Goal: Task Accomplishment & Management: Manage account settings

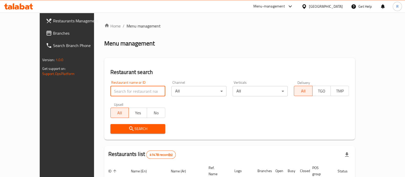
click at [111, 94] on input "search" at bounding box center [138, 91] width 55 height 10
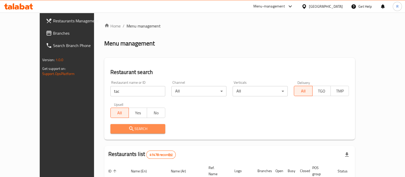
click at [128, 131] on icon "submit" at bounding box center [131, 128] width 6 height 6
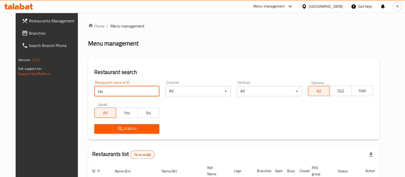
click at [101, 92] on input "tac" at bounding box center [126, 91] width 65 height 10
paste input "686957"
type input "686957"
click at [117, 131] on icon "submit" at bounding box center [120, 128] width 6 height 6
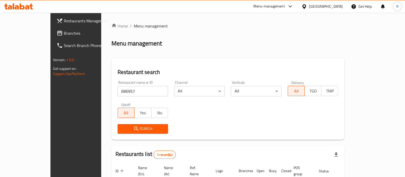
scroll to position [42, 0]
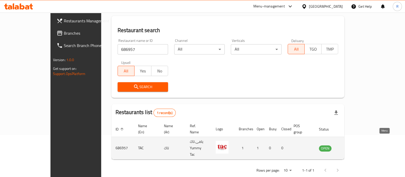
click at [351, 147] on icon "enhanced table" at bounding box center [351, 148] width 2 height 2
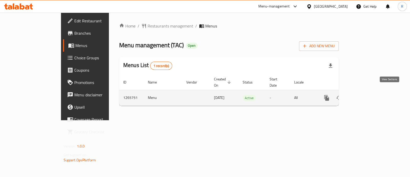
click at [370, 92] on link "enhanced table" at bounding box center [364, 98] width 12 height 12
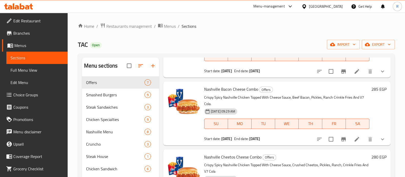
scroll to position [190, 0]
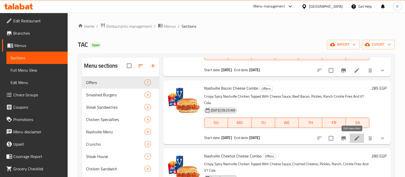
click at [354, 139] on icon at bounding box center [357, 138] width 6 height 6
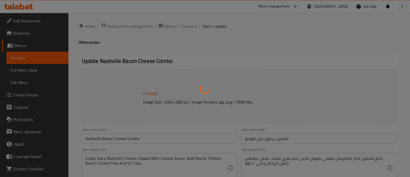
type input "مستوى الحار لساندوتش ناشفيل:"
type input "1"
type input "الإضافات:"
type input "0"
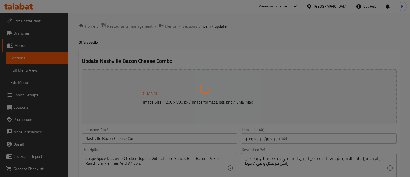
type input "0"
type input "أضف المزيد"
type input "0"
type input "5"
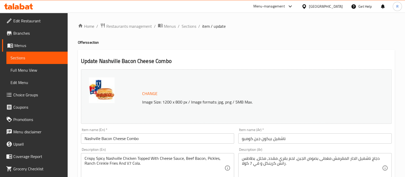
click at [144, 94] on span "Change" at bounding box center [149, 93] width 15 height 7
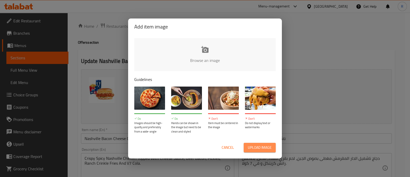
click at [248, 143] on button "Upload image" at bounding box center [260, 147] width 32 height 9
type input "C:\fakepath\WhatsApp Image [DATE] 13.29.19_a4e77ae6.jpg"
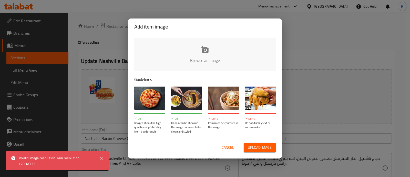
click at [226, 145] on span "Cancel" at bounding box center [228, 147] width 12 height 6
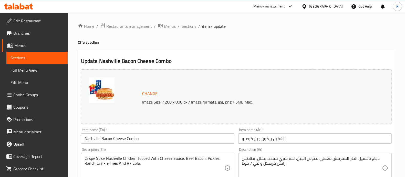
click at [145, 93] on span "Change" at bounding box center [149, 93] width 15 height 7
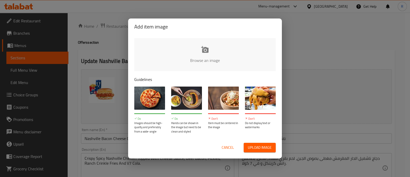
click at [250, 146] on span "Upload image" at bounding box center [260, 147] width 24 height 6
type input "C:\fakepath\WhatsApp Image [DATE] 13.29.19_a4e77ae6 (1).jpg"
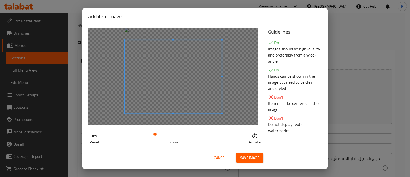
click at [242, 158] on span "Save image" at bounding box center [249, 157] width 19 height 6
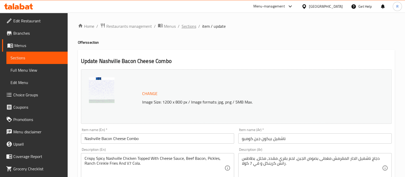
click at [186, 27] on span "Sections" at bounding box center [189, 26] width 15 height 6
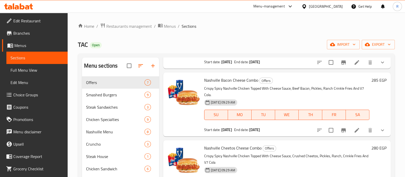
scroll to position [199, 0]
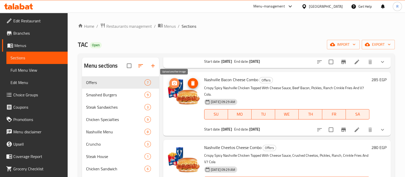
click at [175, 87] on button "upload picture" at bounding box center [175, 83] width 10 height 10
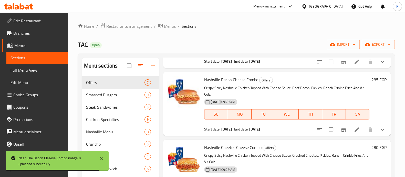
click at [84, 25] on link "Home" at bounding box center [86, 26] width 16 height 6
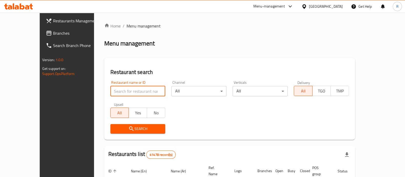
click at [123, 89] on input "search" at bounding box center [138, 91] width 55 height 10
paste input "686032"
type input "686032"
click at [128, 130] on icon "submit" at bounding box center [131, 128] width 6 height 6
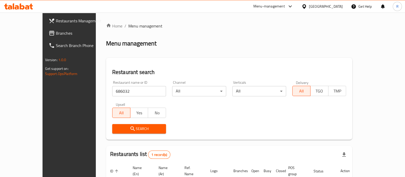
scroll to position [42, 0]
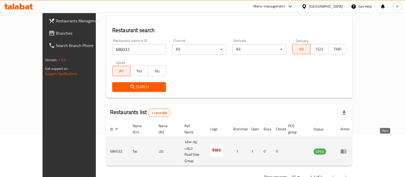
click at [347, 149] on icon "enhanced table" at bounding box center [344, 151] width 6 height 4
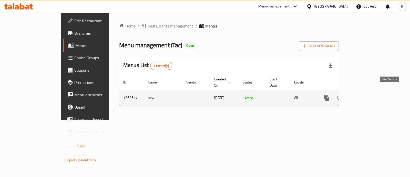
click at [370, 92] on link "enhanced table" at bounding box center [364, 98] width 12 height 12
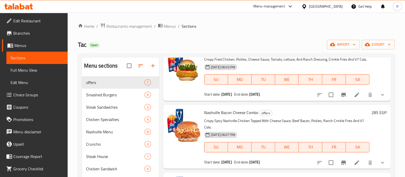
scroll to position [188, 0]
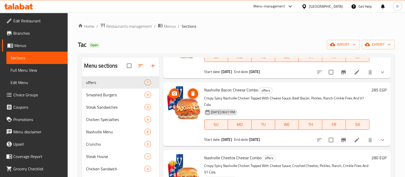
click at [174, 92] on icon "upload picture" at bounding box center [174, 93] width 5 height 5
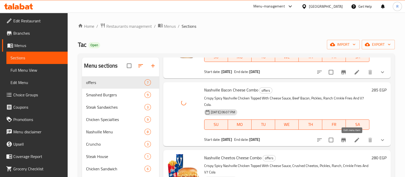
click at [354, 137] on icon at bounding box center [357, 140] width 6 height 6
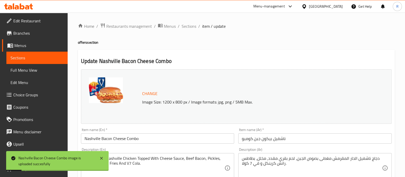
click at [151, 93] on span "Change" at bounding box center [149, 93] width 15 height 7
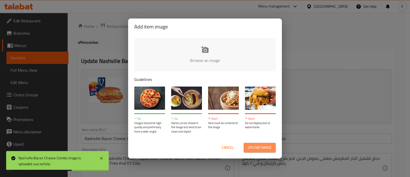
click at [262, 147] on span "Upload image" at bounding box center [260, 147] width 24 height 6
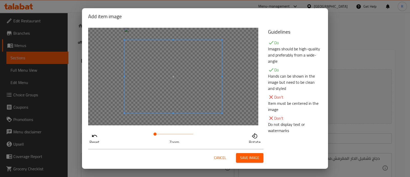
click at [247, 156] on span "Save image" at bounding box center [249, 157] width 19 height 6
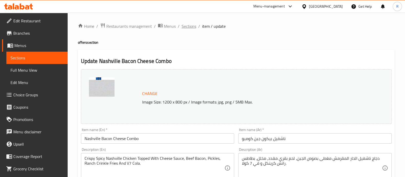
click at [186, 24] on span "Sections" at bounding box center [189, 26] width 15 height 6
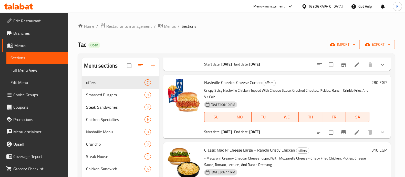
click at [94, 25] on link "Home" at bounding box center [86, 26] width 16 height 6
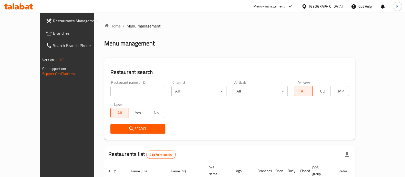
click at [113, 88] on input "search" at bounding box center [138, 91] width 55 height 10
click at [128, 127] on icon "submit" at bounding box center [131, 128] width 6 height 6
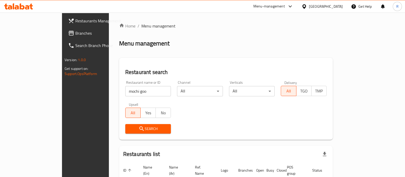
scroll to position [33, 0]
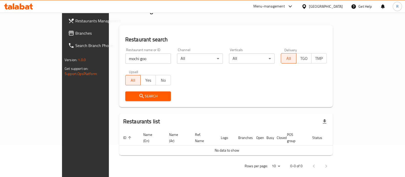
click at [125, 63] on input "mochi goo" at bounding box center [148, 58] width 46 height 10
paste input "660918"
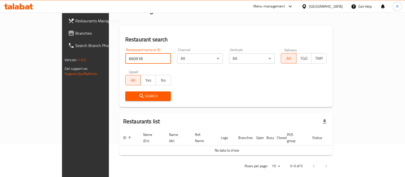
type input "660918"
click button "Search" at bounding box center [148, 95] width 46 height 9
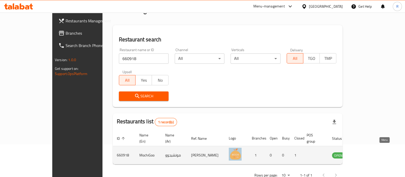
click at [365, 153] on icon "enhanced table" at bounding box center [363, 155] width 6 height 4
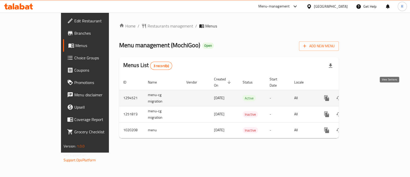
click at [367, 95] on icon "enhanced table" at bounding box center [364, 98] width 6 height 6
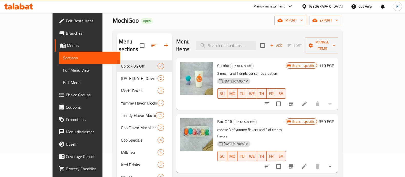
scroll to position [24, 0]
click at [294, 163] on icon "Branch-specific-item" at bounding box center [291, 166] width 6 height 6
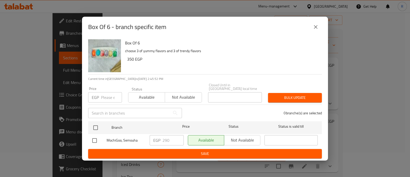
click at [106, 95] on input "number" at bounding box center [111, 97] width 21 height 10
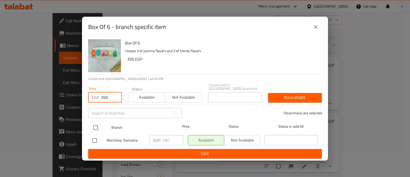
type input "350"
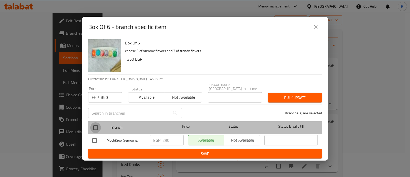
click at [95, 122] on input "checkbox" at bounding box center [95, 127] width 11 height 11
checkbox input "true"
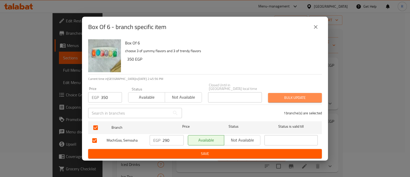
click at [275, 97] on span "Bulk update" at bounding box center [295, 97] width 46 height 6
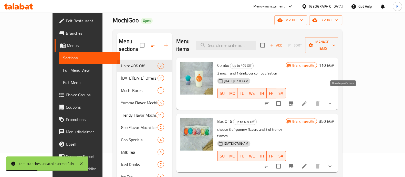
click at [294, 100] on icon "Branch-specific-item" at bounding box center [291, 103] width 6 height 6
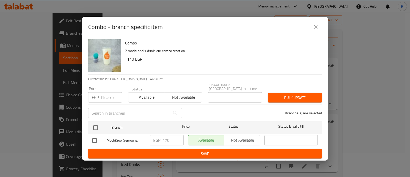
click at [103, 97] on input "number" at bounding box center [111, 97] width 21 height 10
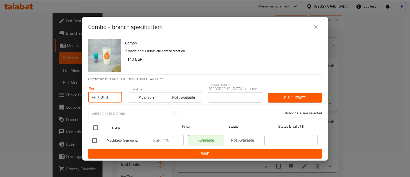
type input "250"
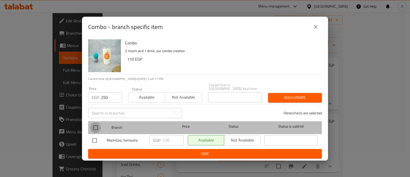
click at [96, 124] on input "checkbox" at bounding box center [95, 127] width 11 height 11
checkbox input "true"
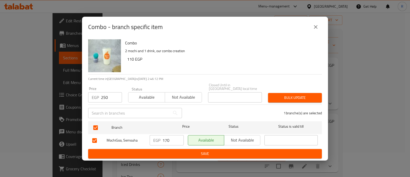
click at [286, 98] on span "Bulk update" at bounding box center [295, 97] width 46 height 6
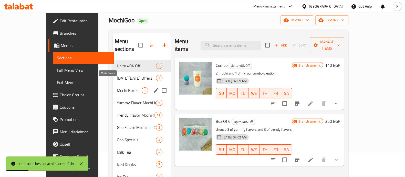
click at [117, 87] on span "Mochi Boxes" at bounding box center [129, 90] width 25 height 6
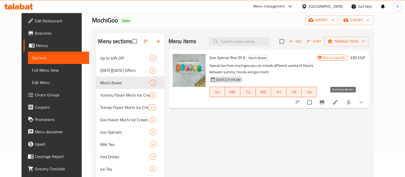
click at [329, 106] on button "Branch-specific-item" at bounding box center [322, 102] width 12 height 12
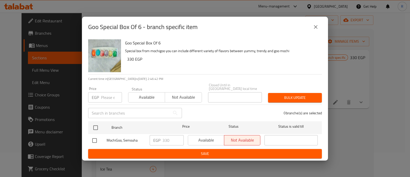
click at [106, 94] on input "number" at bounding box center [111, 97] width 21 height 10
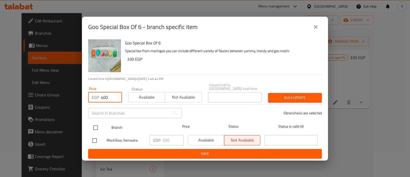
type input "400"
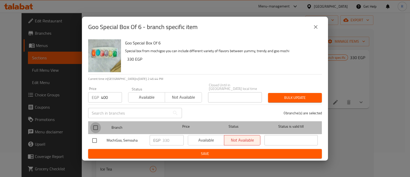
click at [95, 126] on input "checkbox" at bounding box center [95, 127] width 11 height 11
checkbox input "true"
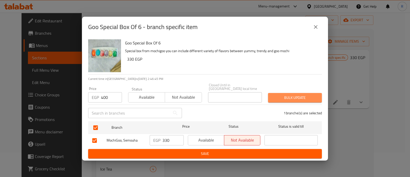
click at [273, 99] on button "Bulk update" at bounding box center [295, 97] width 54 height 9
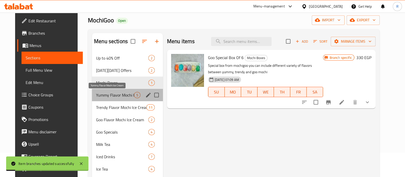
click at [107, 93] on span "Yummy Flavor Mochi Ice Cream" at bounding box center [115, 95] width 38 height 6
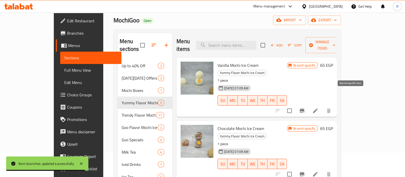
click at [305, 107] on icon "Branch-specific-item" at bounding box center [302, 110] width 6 height 6
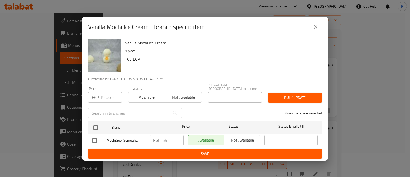
click at [112, 93] on input "number" at bounding box center [111, 97] width 21 height 10
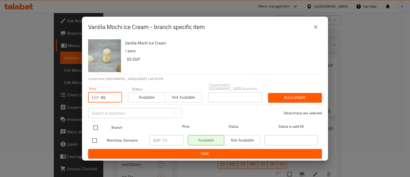
type input "65"
click at [97, 125] on input "checkbox" at bounding box center [95, 127] width 11 height 11
checkbox input "true"
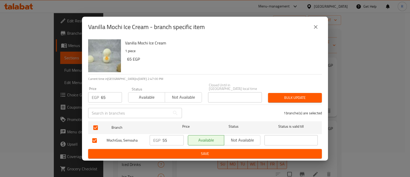
click at [274, 95] on span "Bulk update" at bounding box center [295, 97] width 46 height 6
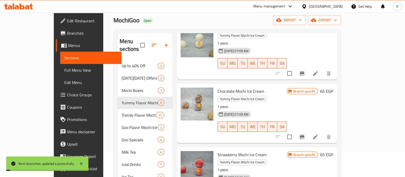
scroll to position [38, 0]
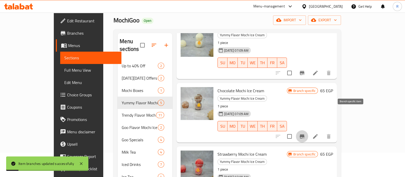
click at [305, 134] on icon "Branch-specific-item" at bounding box center [302, 136] width 5 height 4
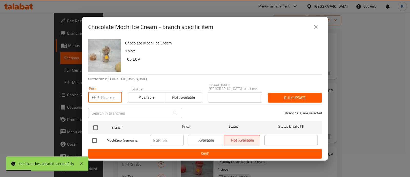
click at [112, 93] on input "number" at bounding box center [111, 97] width 21 height 10
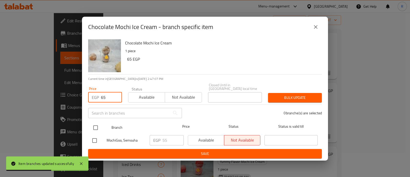
type input "65"
click at [98, 125] on input "checkbox" at bounding box center [95, 127] width 11 height 11
checkbox input "true"
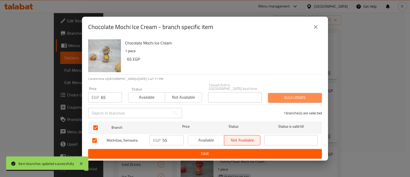
click at [269, 94] on button "Bulk update" at bounding box center [295, 97] width 54 height 9
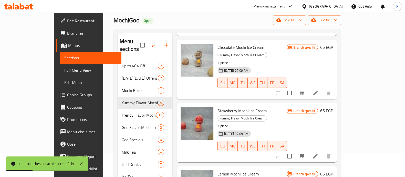
scroll to position [82, 0]
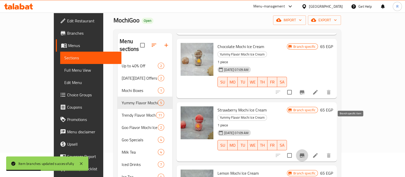
click at [305, 152] on icon "Branch-specific-item" at bounding box center [302, 155] width 6 height 6
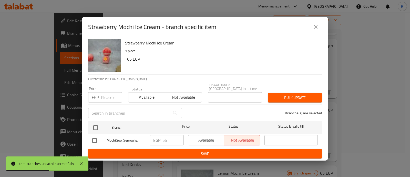
click at [106, 96] on input "number" at bounding box center [111, 97] width 21 height 10
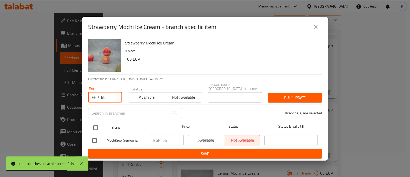
type input "65"
click at [94, 126] on input "checkbox" at bounding box center [95, 127] width 11 height 11
checkbox input "true"
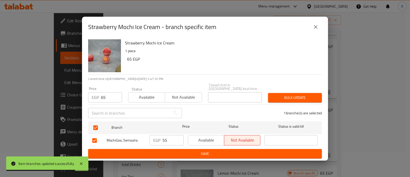
click at [279, 97] on span "Bulk update" at bounding box center [295, 97] width 46 height 6
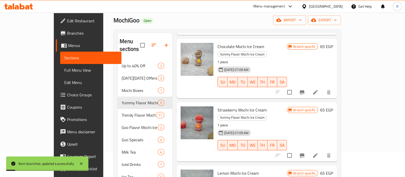
scroll to position [112, 0]
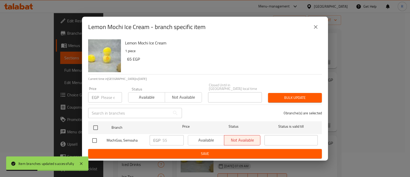
click at [111, 95] on input "number" at bounding box center [111, 97] width 21 height 10
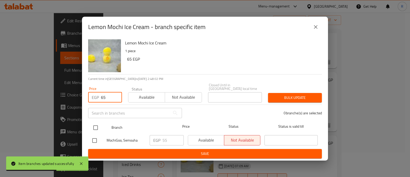
type input "65"
click at [95, 125] on input "checkbox" at bounding box center [95, 127] width 11 height 11
checkbox input "true"
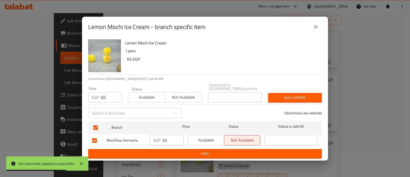
click at [278, 95] on span "Bulk update" at bounding box center [295, 97] width 46 height 6
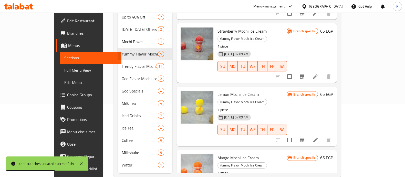
scroll to position [76, 0]
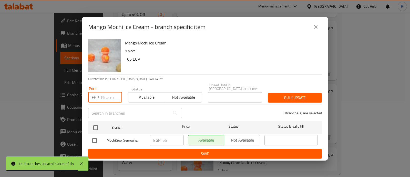
click at [104, 93] on input "number" at bounding box center [111, 97] width 21 height 10
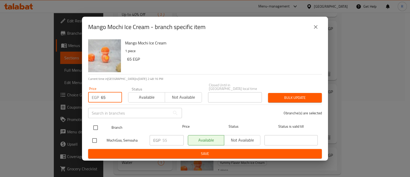
type input "65"
click at [95, 125] on input "checkbox" at bounding box center [95, 127] width 11 height 11
checkbox input "true"
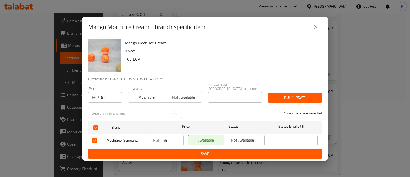
click at [271, 93] on button "Bulk update" at bounding box center [295, 97] width 54 height 9
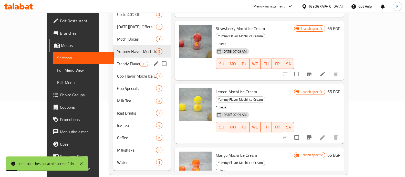
click at [113, 59] on div "Trendy Flavor Mochi Ice Cream 11" at bounding box center [142, 63] width 58 height 12
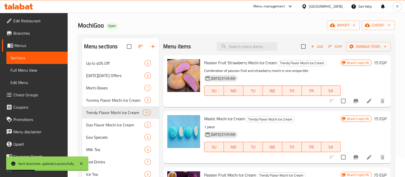
scroll to position [17, 0]
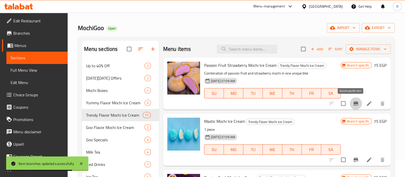
click at [353, 106] on icon "Branch-specific-item" at bounding box center [356, 103] width 6 height 6
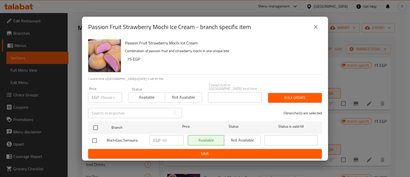
click at [107, 96] on input "number" at bounding box center [111, 97] width 21 height 10
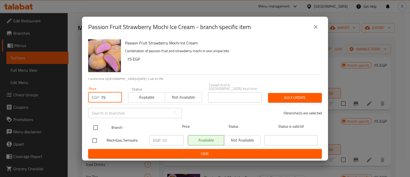
type input "75"
click at [97, 125] on input "checkbox" at bounding box center [95, 127] width 11 height 11
checkbox input "true"
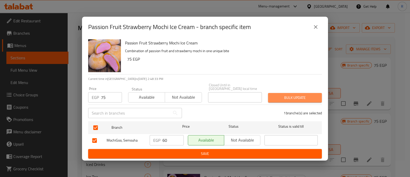
click at [271, 97] on button "Bulk update" at bounding box center [295, 97] width 54 height 9
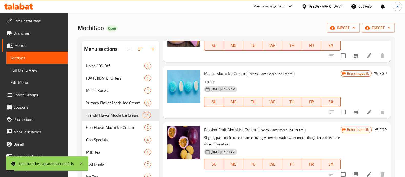
scroll to position [48, 0]
click at [354, 111] on icon "Branch-specific-item" at bounding box center [356, 111] width 6 height 6
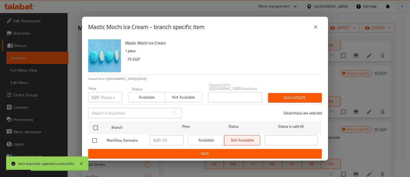
click at [104, 93] on input "number" at bounding box center [111, 97] width 21 height 10
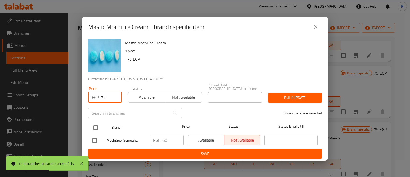
type input "75"
click at [94, 126] on input "checkbox" at bounding box center [95, 127] width 11 height 11
checkbox input "true"
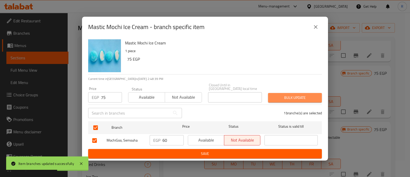
click at [273, 93] on button "Bulk update" at bounding box center [295, 97] width 54 height 9
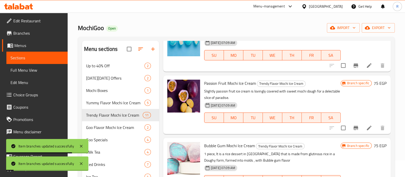
scroll to position [100, 0]
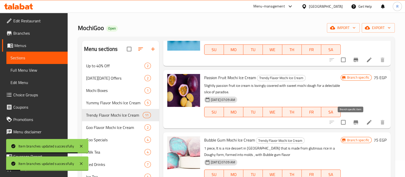
click at [353, 120] on icon "Branch-specific-item" at bounding box center [356, 122] width 6 height 6
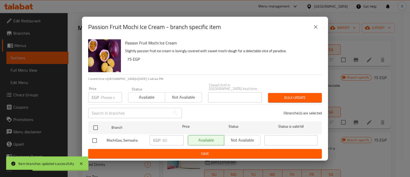
click at [105, 95] on input "number" at bounding box center [111, 97] width 21 height 10
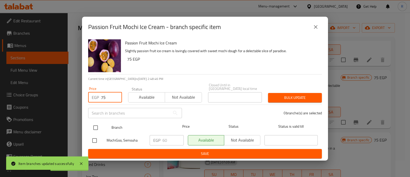
type input "75"
click at [97, 124] on input "checkbox" at bounding box center [95, 127] width 11 height 11
checkbox input "true"
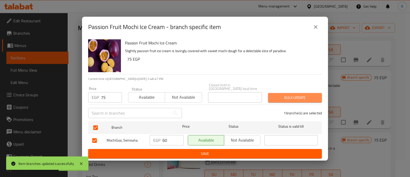
click at [272, 97] on button "Bulk update" at bounding box center [295, 97] width 54 height 9
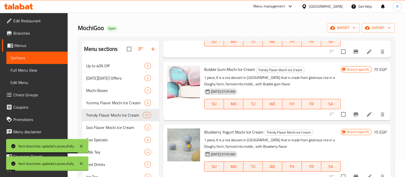
scroll to position [171, 0]
click at [353, 115] on icon "Branch-specific-item" at bounding box center [356, 114] width 6 height 6
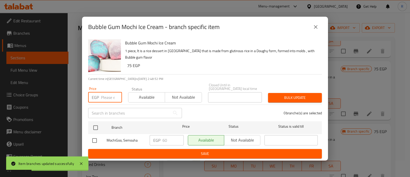
click at [106, 97] on input "number" at bounding box center [111, 97] width 21 height 10
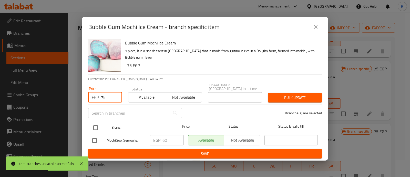
type input "75"
click at [97, 123] on input "checkbox" at bounding box center [95, 127] width 11 height 11
checkbox input "true"
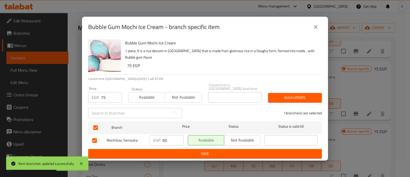
click at [271, 98] on button "Bulk update" at bounding box center [295, 97] width 54 height 9
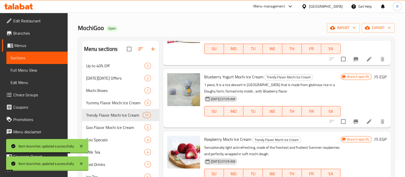
scroll to position [236, 0]
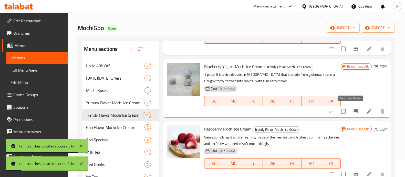
click at [353, 108] on icon "Branch-specific-item" at bounding box center [356, 111] width 6 height 6
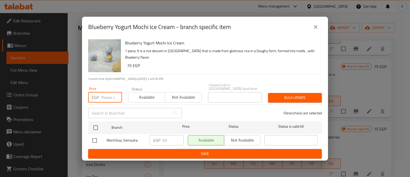
click at [113, 93] on input "number" at bounding box center [111, 97] width 21 height 10
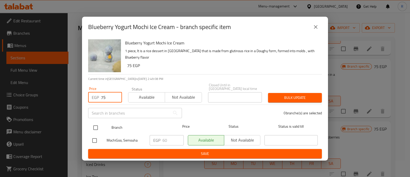
type input "75"
click at [94, 126] on input "checkbox" at bounding box center [95, 127] width 11 height 11
checkbox input "true"
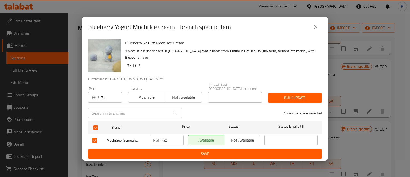
click at [273, 95] on span "Bulk update" at bounding box center [295, 97] width 46 height 6
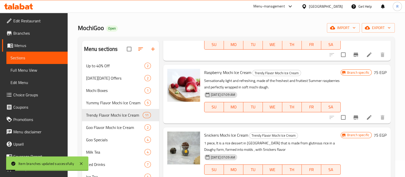
scroll to position [294, 0]
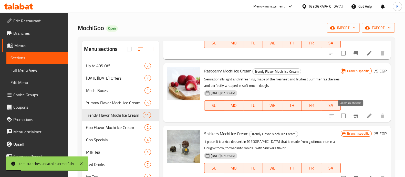
click at [354, 114] on icon "Branch-specific-item" at bounding box center [356, 116] width 5 height 4
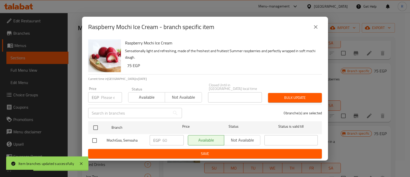
click at [113, 93] on input "number" at bounding box center [111, 97] width 21 height 10
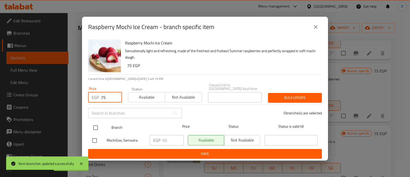
type input "75"
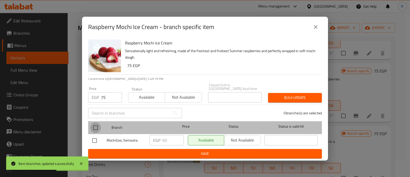
click at [94, 123] on input "checkbox" at bounding box center [95, 127] width 11 height 11
checkbox input "true"
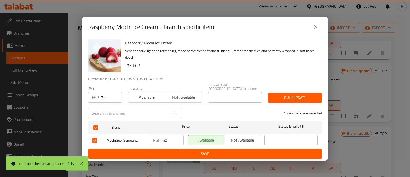
click at [277, 94] on span "Bulk update" at bounding box center [295, 97] width 46 height 6
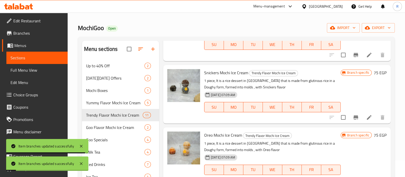
scroll to position [358, 0]
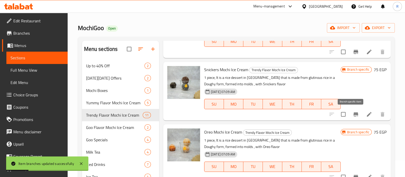
click at [354, 114] on icon "Branch-specific-item" at bounding box center [356, 114] width 5 height 4
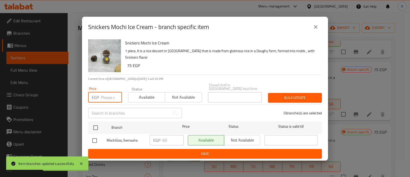
click at [106, 97] on input "number" at bounding box center [111, 97] width 21 height 10
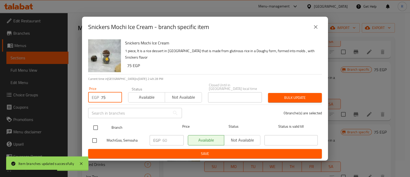
type input "75"
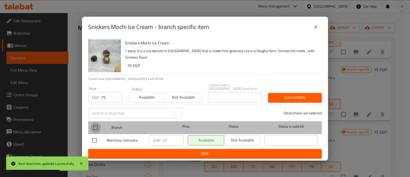
click at [98, 123] on input "checkbox" at bounding box center [95, 127] width 11 height 11
checkbox input "true"
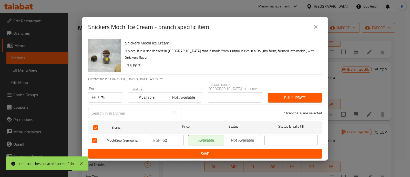
click at [294, 95] on span "Bulk update" at bounding box center [295, 97] width 46 height 6
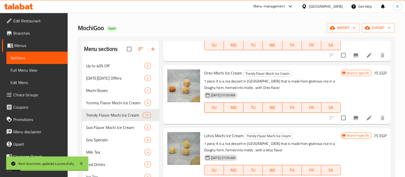
scroll to position [418, 0]
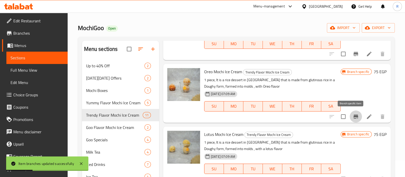
click at [353, 113] on icon "Branch-specific-item" at bounding box center [356, 116] width 6 height 6
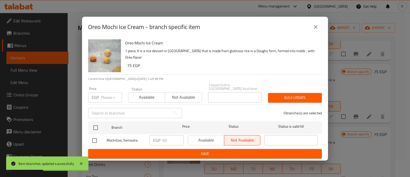
click at [109, 96] on input "number" at bounding box center [111, 97] width 21 height 10
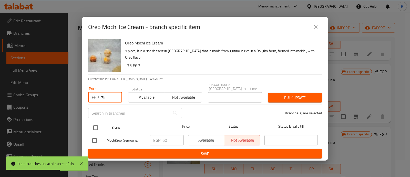
type input "75"
click at [95, 125] on input "checkbox" at bounding box center [95, 127] width 11 height 11
checkbox input "true"
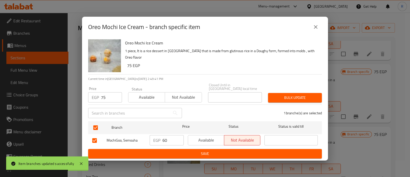
click at [275, 96] on span "Bulk update" at bounding box center [295, 97] width 46 height 6
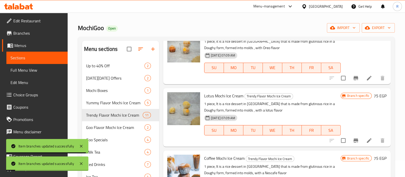
scroll to position [474, 0]
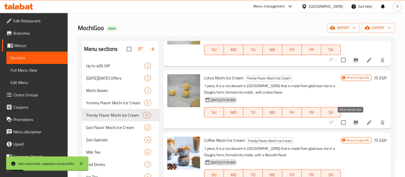
click at [354, 121] on icon "Branch-specific-item" at bounding box center [356, 122] width 5 height 4
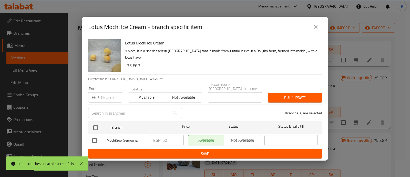
click at [107, 94] on input "number" at bounding box center [111, 97] width 21 height 10
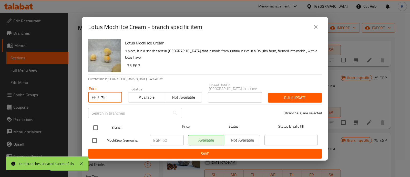
type input "75"
click at [98, 126] on input "checkbox" at bounding box center [95, 127] width 11 height 11
checkbox input "true"
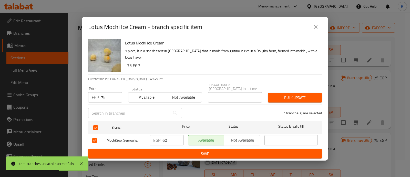
click at [277, 94] on span "Bulk update" at bounding box center [295, 97] width 46 height 6
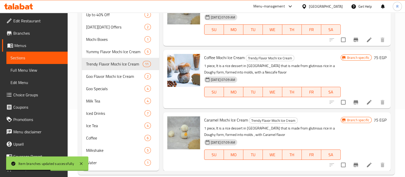
scroll to position [76, 0]
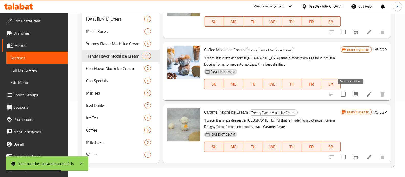
click at [354, 93] on icon "Branch-specific-item" at bounding box center [356, 94] width 5 height 4
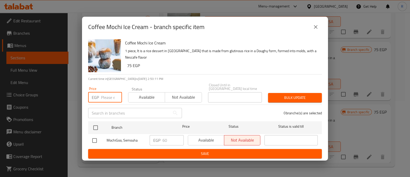
click at [106, 92] on input "number" at bounding box center [111, 97] width 21 height 10
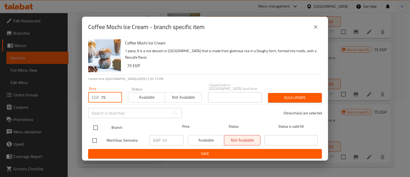
type input "75"
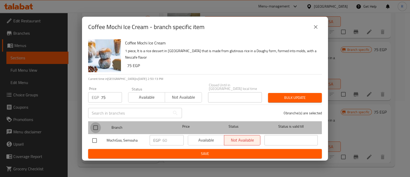
click at [97, 122] on input "checkbox" at bounding box center [95, 127] width 11 height 11
checkbox input "true"
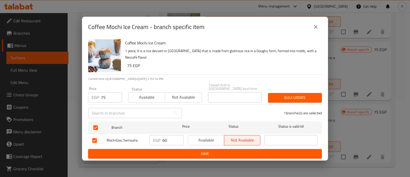
click at [275, 94] on span "Bulk update" at bounding box center [295, 97] width 46 height 6
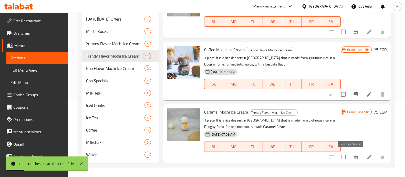
click at [354, 156] on icon "Branch-specific-item" at bounding box center [356, 157] width 5 height 4
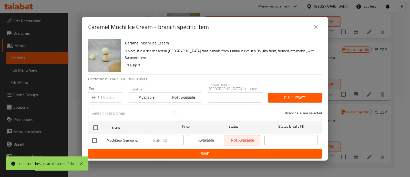
click at [107, 93] on input "number" at bounding box center [111, 97] width 21 height 10
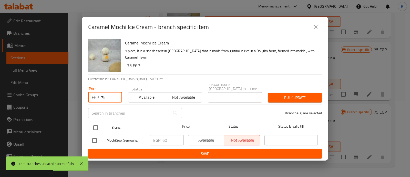
type input "75"
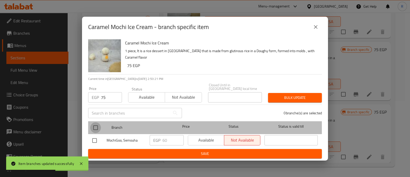
click at [97, 124] on input "checkbox" at bounding box center [95, 127] width 11 height 11
checkbox input "true"
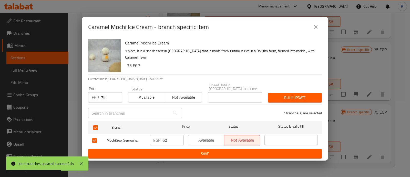
click at [278, 97] on span "Bulk update" at bounding box center [295, 97] width 46 height 6
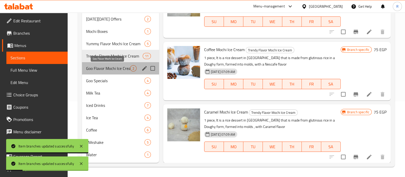
click at [100, 67] on span "Goo Flavor Mochi Ice Cream" at bounding box center [108, 68] width 44 height 6
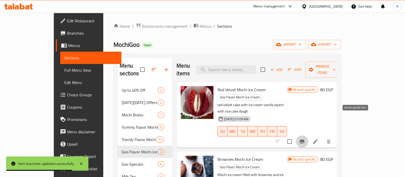
click at [309, 135] on button "Branch-specific-item" at bounding box center [302, 141] width 12 height 12
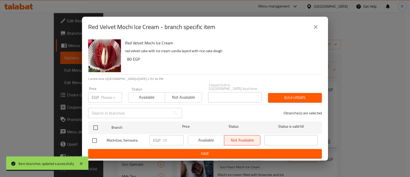
click at [111, 97] on input "number" at bounding box center [111, 97] width 21 height 10
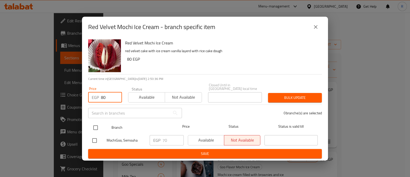
type input "80"
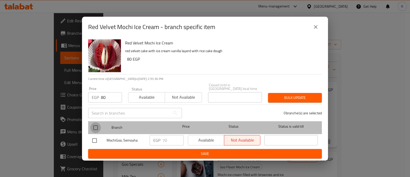
click at [94, 126] on input "checkbox" at bounding box center [95, 127] width 11 height 11
checkbox input "true"
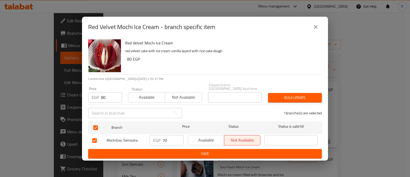
click at [270, 95] on button "Bulk update" at bounding box center [295, 97] width 54 height 9
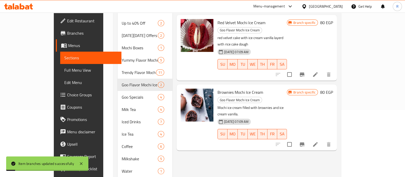
scroll to position [67, 0]
click at [305, 142] on icon "Branch-specific-item" at bounding box center [302, 144] width 5 height 4
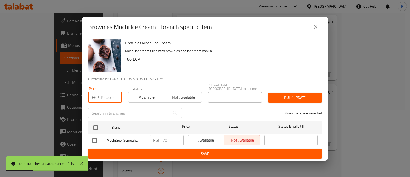
click at [102, 97] on input "number" at bounding box center [111, 97] width 21 height 10
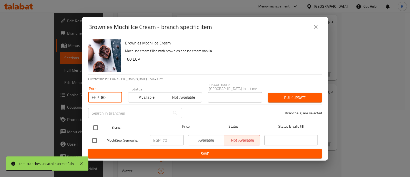
type input "80"
click at [98, 128] on input "checkbox" at bounding box center [95, 127] width 11 height 11
checkbox input "true"
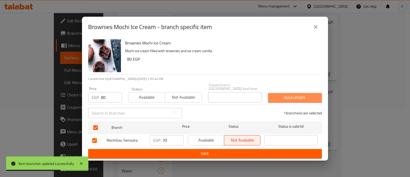
click at [284, 94] on span "Bulk update" at bounding box center [295, 97] width 46 height 6
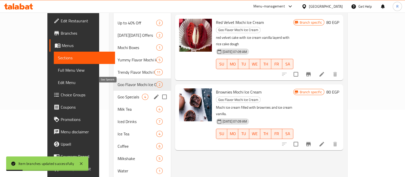
click at [118, 94] on span "Goo Specials" at bounding box center [130, 97] width 24 height 6
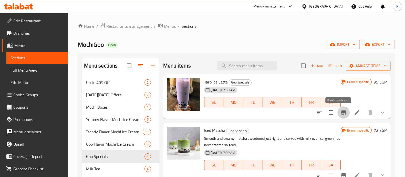
click at [341, 115] on icon "Branch-specific-item" at bounding box center [344, 112] width 6 height 6
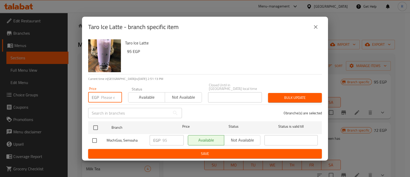
click at [107, 98] on input "number" at bounding box center [111, 97] width 21 height 10
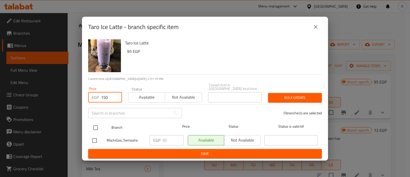
type input "150"
click at [95, 124] on input "checkbox" at bounding box center [95, 127] width 11 height 11
checkbox input "true"
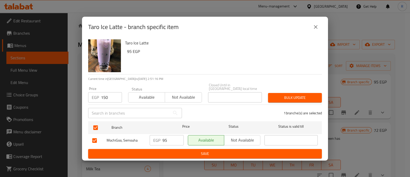
click at [278, 97] on span "Bulk update" at bounding box center [295, 97] width 46 height 6
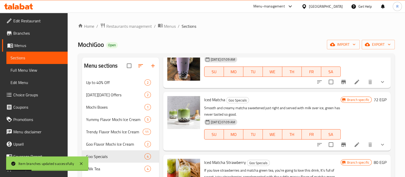
scroll to position [31, 0]
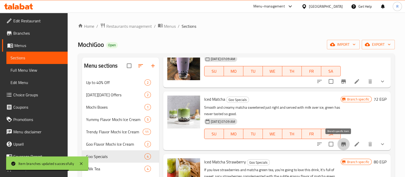
click at [341, 146] on icon "Branch-specific-item" at bounding box center [344, 144] width 6 height 6
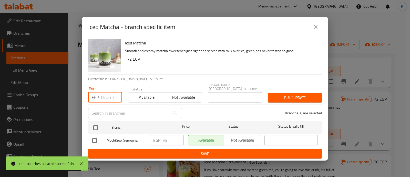
click at [112, 96] on input "number" at bounding box center [111, 97] width 21 height 10
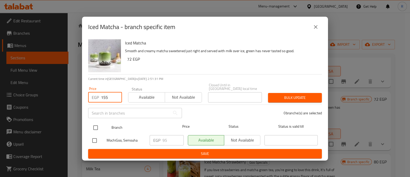
type input "155"
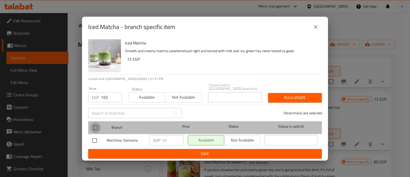
click at [96, 126] on input "checkbox" at bounding box center [95, 127] width 11 height 11
checkbox input "true"
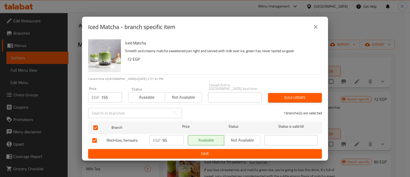
click at [275, 94] on span "Bulk update" at bounding box center [295, 97] width 46 height 6
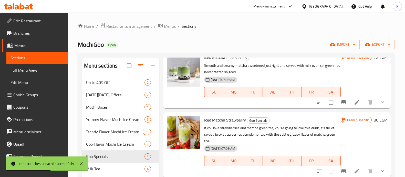
scroll to position [77, 0]
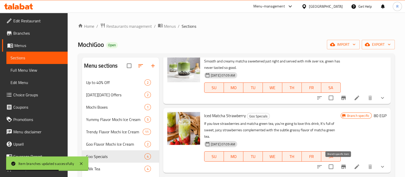
click at [341, 165] on icon "Branch-specific-item" at bounding box center [344, 166] width 6 height 6
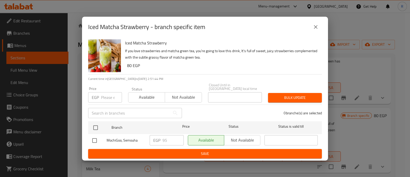
click at [107, 90] on div "Price EGP Price" at bounding box center [105, 95] width 34 height 16
click at [108, 93] on input "number" at bounding box center [111, 97] width 21 height 10
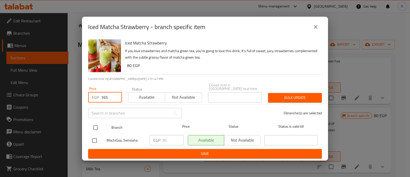
type input "165"
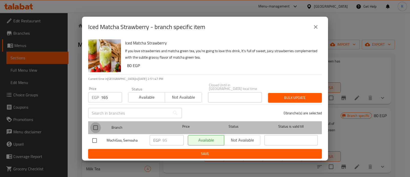
click at [96, 124] on input "checkbox" at bounding box center [95, 127] width 11 height 11
checkbox input "true"
click at [96, 124] on input "checkbox" at bounding box center [95, 127] width 11 height 11
checkbox input "false"
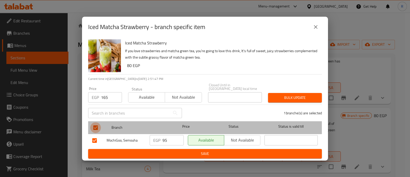
checkbox input "false"
click at [96, 124] on input "checkbox" at bounding box center [95, 127] width 11 height 11
checkbox input "true"
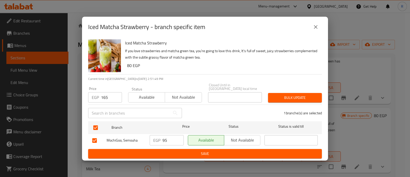
click at [297, 95] on span "Bulk update" at bounding box center [295, 97] width 46 height 6
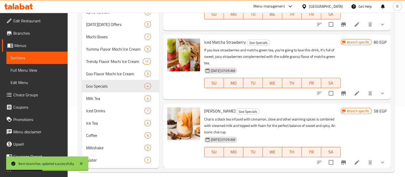
scroll to position [76, 0]
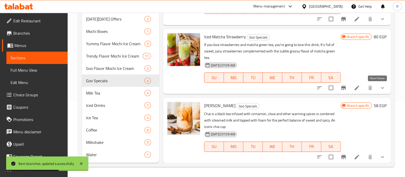
click at [380, 89] on icon "show more" at bounding box center [383, 88] width 6 height 6
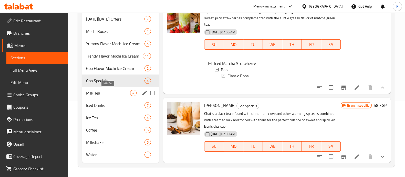
click at [97, 90] on span "Milk Tea" at bounding box center [108, 93] width 44 height 6
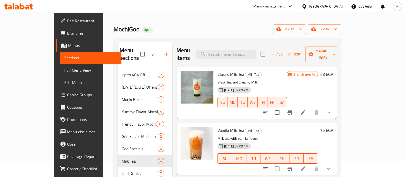
scroll to position [15, 0]
click at [293, 110] on icon "Branch-specific-item" at bounding box center [290, 113] width 6 height 6
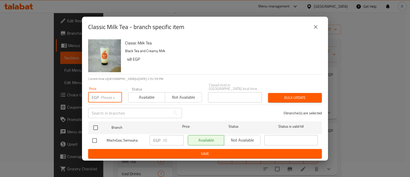
click at [103, 96] on input "number" at bounding box center [111, 97] width 21 height 10
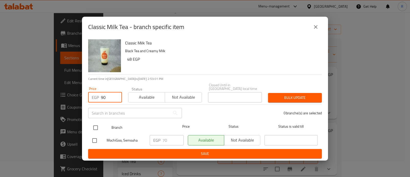
type input "90"
click at [96, 124] on input "checkbox" at bounding box center [95, 127] width 11 height 11
checkbox input "true"
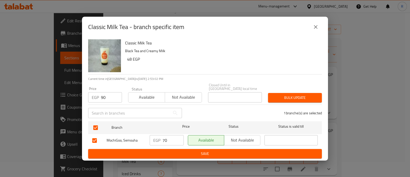
click at [296, 93] on button "Bulk update" at bounding box center [295, 97] width 54 height 9
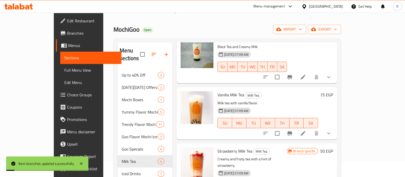
scroll to position [40, 0]
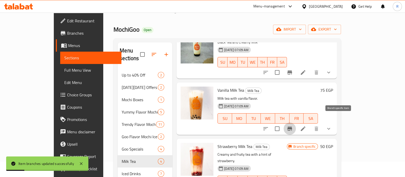
click at [296, 122] on button "Branch-specific-item" at bounding box center [290, 128] width 12 height 12
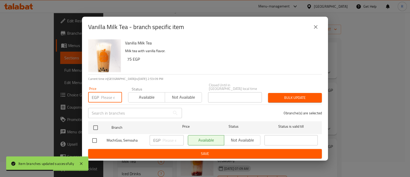
click at [107, 94] on input "number" at bounding box center [111, 97] width 21 height 10
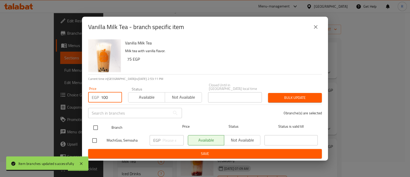
type input "100"
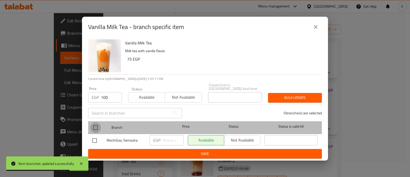
click at [96, 126] on input "checkbox" at bounding box center [95, 127] width 11 height 11
checkbox input "true"
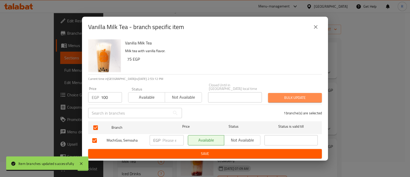
click at [276, 95] on span "Bulk update" at bounding box center [295, 97] width 46 height 6
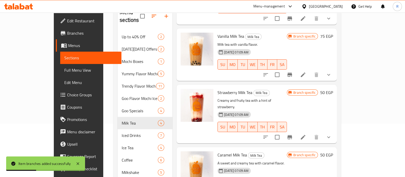
scroll to position [66, 0]
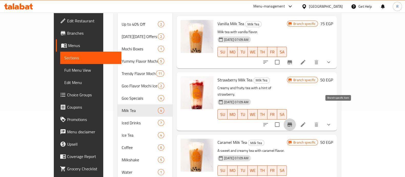
click at [293, 121] on icon "Branch-specific-item" at bounding box center [290, 124] width 6 height 6
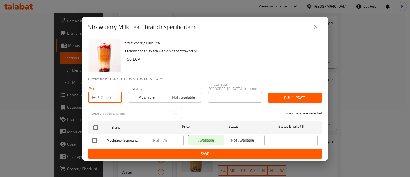
click at [104, 96] on input "number" at bounding box center [111, 97] width 21 height 10
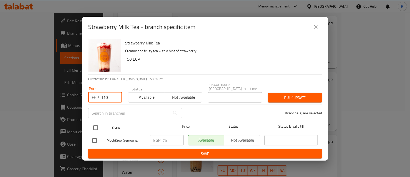
type input "110"
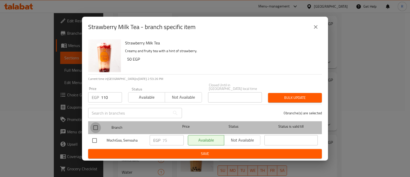
click at [94, 126] on input "checkbox" at bounding box center [95, 127] width 11 height 11
checkbox input "true"
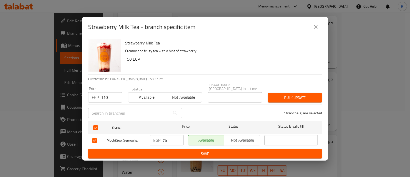
click at [276, 96] on span "Bulk update" at bounding box center [295, 97] width 46 height 6
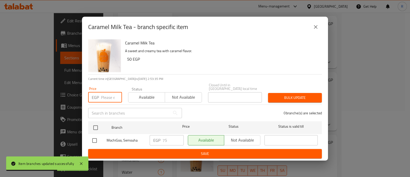
click at [105, 93] on input "number" at bounding box center [111, 97] width 21 height 10
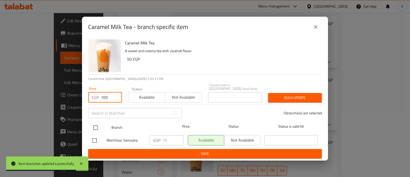
type input "105"
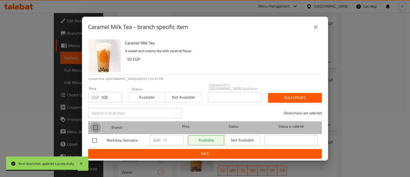
click at [96, 125] on input "checkbox" at bounding box center [95, 127] width 11 height 11
checkbox input "true"
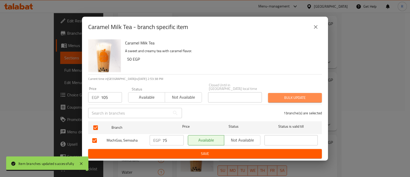
click at [276, 94] on span "Bulk update" at bounding box center [295, 97] width 46 height 6
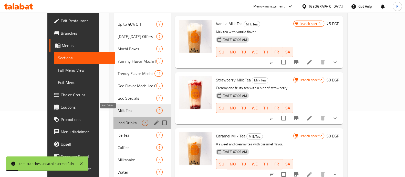
click at [118, 120] on span "Iced Drinks" at bounding box center [130, 123] width 24 height 6
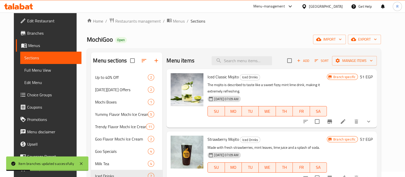
scroll to position [4, 0]
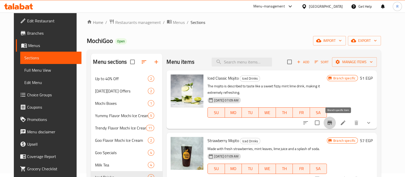
click at [336, 125] on button "Branch-specific-item" at bounding box center [330, 122] width 12 height 12
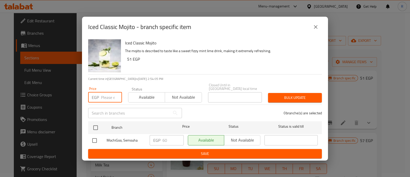
click at [103, 95] on input "number" at bounding box center [111, 97] width 21 height 10
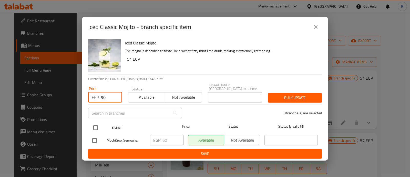
type input "90"
click at [97, 127] on input "checkbox" at bounding box center [95, 127] width 11 height 11
checkbox input "true"
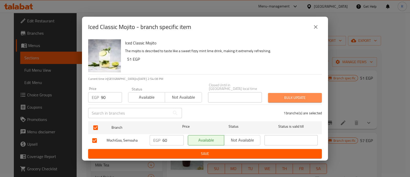
click at [281, 93] on button "Bulk update" at bounding box center [295, 97] width 54 height 9
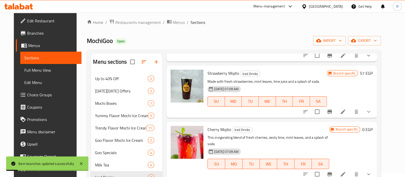
scroll to position [68, 0]
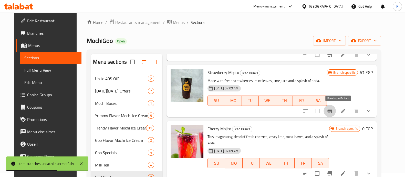
click at [336, 115] on button "Branch-specific-item" at bounding box center [330, 111] width 12 height 12
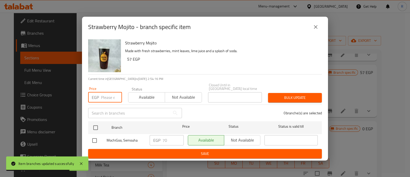
click at [106, 95] on input "number" at bounding box center [111, 97] width 21 height 10
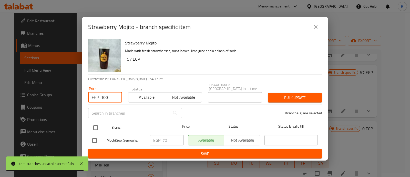
type input "100"
click at [97, 125] on input "checkbox" at bounding box center [95, 127] width 11 height 11
checkbox input "true"
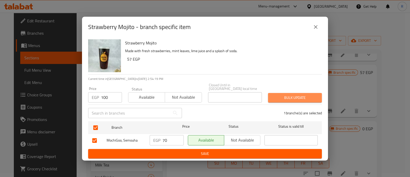
click at [270, 93] on button "Bulk update" at bounding box center [295, 97] width 54 height 9
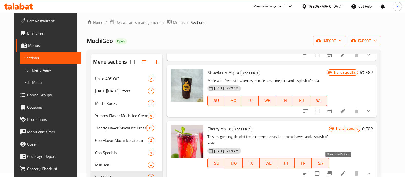
click at [333, 170] on icon "Branch-specific-item" at bounding box center [330, 173] width 6 height 6
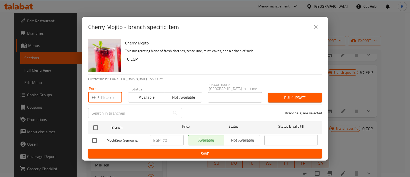
click at [108, 96] on input "number" at bounding box center [111, 97] width 21 height 10
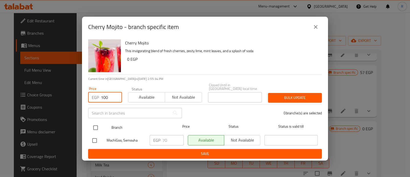
type input "100"
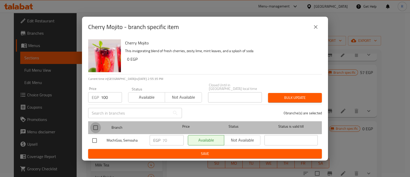
click at [97, 130] on input "checkbox" at bounding box center [95, 127] width 11 height 11
checkbox input "true"
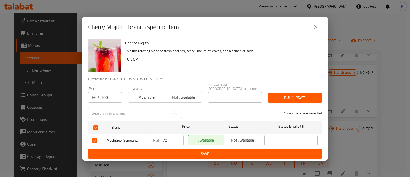
click at [271, 99] on button "Bulk update" at bounding box center [295, 97] width 54 height 9
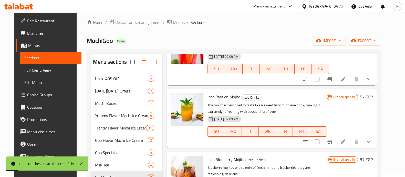
scroll to position [163, 0]
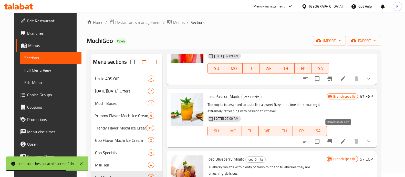
click at [333, 138] on icon "Branch-specific-item" at bounding box center [330, 141] width 6 height 6
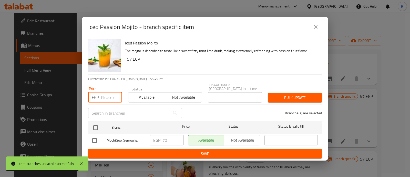
click at [109, 95] on input "number" at bounding box center [111, 97] width 21 height 10
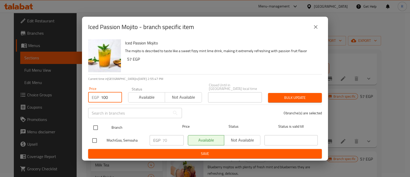
type input "100"
click at [94, 125] on input "checkbox" at bounding box center [95, 127] width 11 height 11
checkbox input "true"
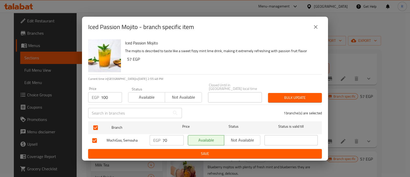
click at [274, 98] on span "Bulk update" at bounding box center [295, 97] width 46 height 6
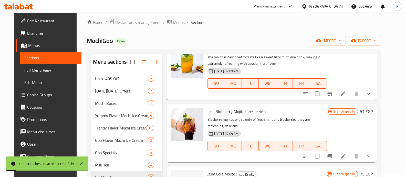
scroll to position [212, 0]
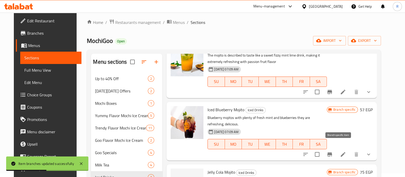
click at [333, 151] on icon "Branch-specific-item" at bounding box center [330, 154] width 6 height 6
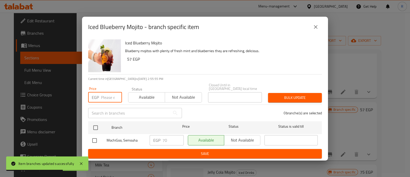
click at [106, 95] on input "number" at bounding box center [111, 97] width 21 height 10
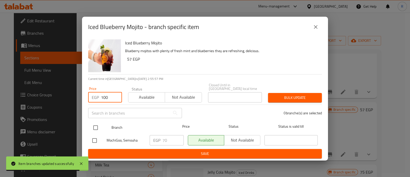
type input "100"
click at [94, 127] on input "checkbox" at bounding box center [95, 127] width 11 height 11
checkbox input "true"
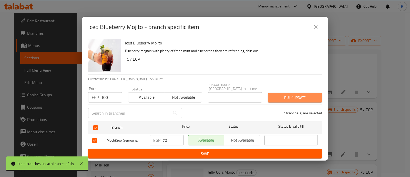
click at [275, 94] on span "Bulk update" at bounding box center [295, 97] width 46 height 6
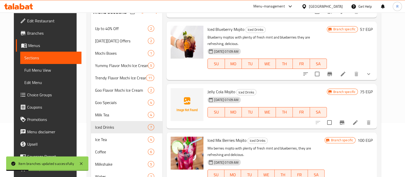
scroll to position [54, 0]
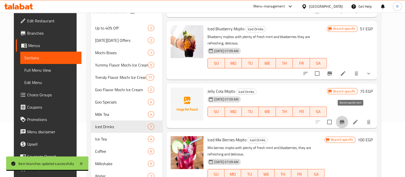
click at [345, 119] on icon "Branch-specific-item" at bounding box center [342, 122] width 6 height 6
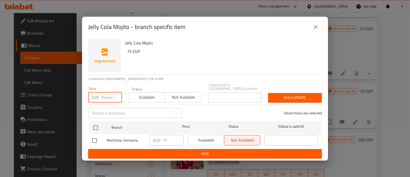
click at [106, 93] on input "number" at bounding box center [111, 97] width 21 height 10
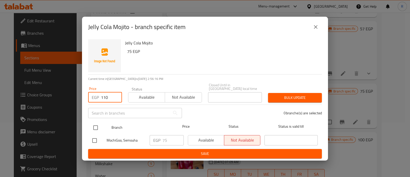
type input "110"
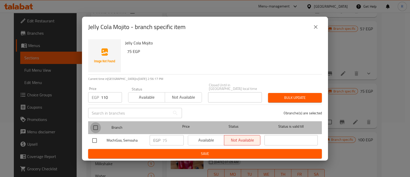
click at [94, 124] on input "checkbox" at bounding box center [95, 127] width 11 height 11
checkbox input "true"
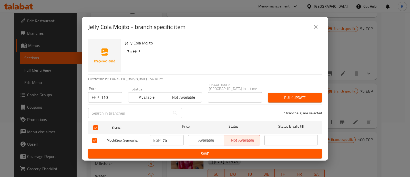
click at [275, 100] on button "Bulk update" at bounding box center [295, 97] width 54 height 9
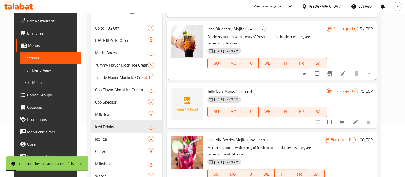
scroll to position [76, 0]
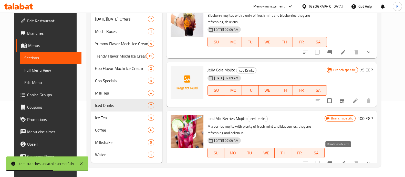
click at [333, 160] on icon "Branch-specific-item" at bounding box center [330, 163] width 6 height 6
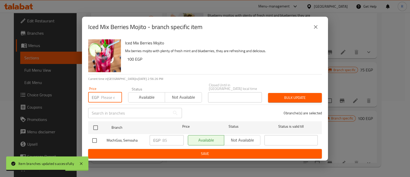
click at [109, 98] on input "number" at bounding box center [111, 97] width 21 height 10
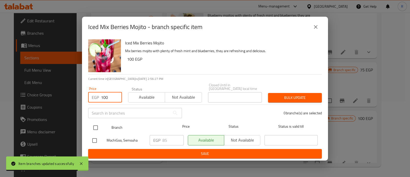
type input "100"
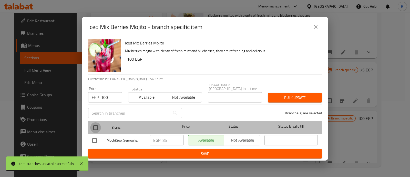
click at [97, 126] on input "checkbox" at bounding box center [95, 127] width 11 height 11
checkbox input "true"
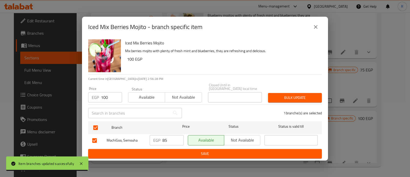
click at [273, 100] on button "Bulk update" at bounding box center [295, 97] width 54 height 9
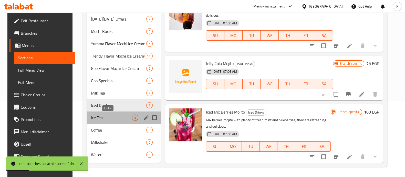
click at [100, 115] on span "Ice Tea" at bounding box center [111, 117] width 41 height 6
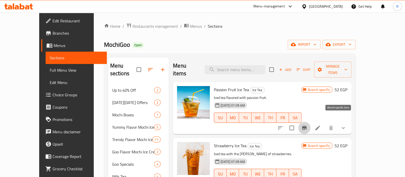
click at [311, 124] on button "Branch-specific-item" at bounding box center [305, 128] width 12 height 12
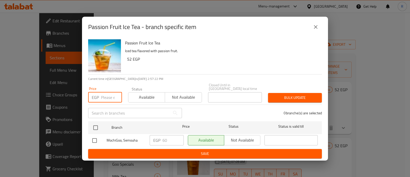
click at [109, 93] on input "number" at bounding box center [111, 97] width 21 height 10
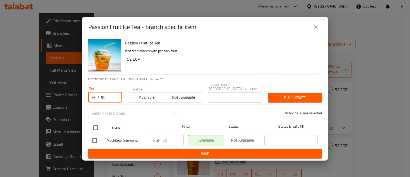
type input "95"
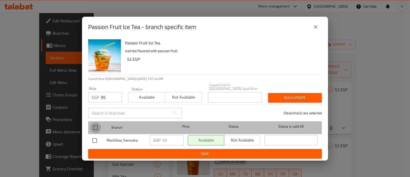
click at [96, 128] on input "checkbox" at bounding box center [95, 127] width 11 height 11
checkbox input "true"
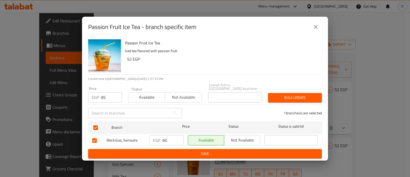
click at [279, 99] on button "Bulk update" at bounding box center [295, 97] width 54 height 9
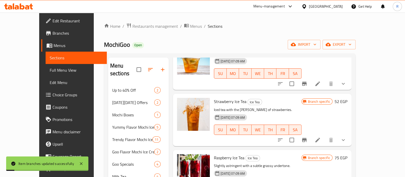
scroll to position [53, 0]
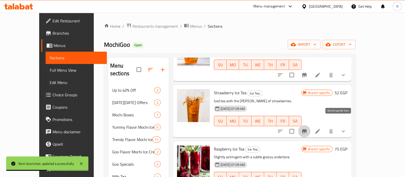
click at [307, 129] on icon "Branch-specific-item" at bounding box center [304, 131] width 5 height 4
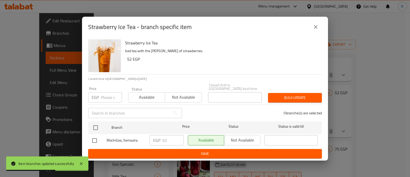
click at [109, 96] on input "number" at bounding box center [111, 97] width 21 height 10
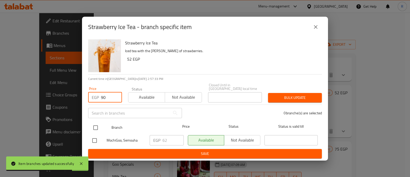
type input "90"
click at [94, 125] on input "checkbox" at bounding box center [95, 127] width 11 height 11
checkbox input "true"
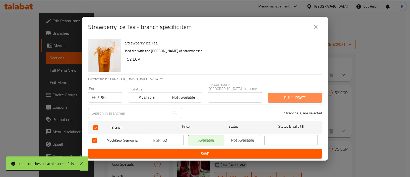
click at [271, 93] on button "Bulk update" at bounding box center [295, 97] width 54 height 9
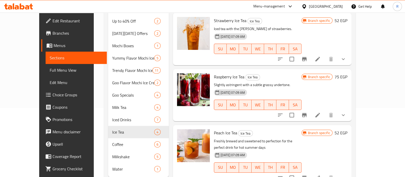
scroll to position [76, 0]
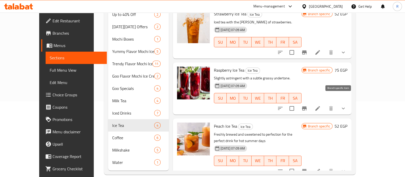
click at [307, 106] on icon "Branch-specific-item" at bounding box center [304, 108] width 5 height 4
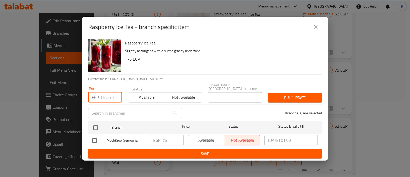
click at [107, 96] on input "number" at bounding box center [111, 97] width 21 height 10
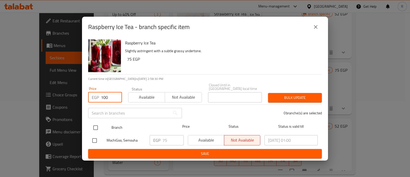
type input "100"
click at [96, 126] on input "checkbox" at bounding box center [95, 127] width 11 height 11
checkbox input "true"
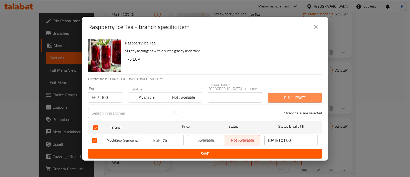
click at [273, 96] on span "Bulk update" at bounding box center [295, 97] width 46 height 6
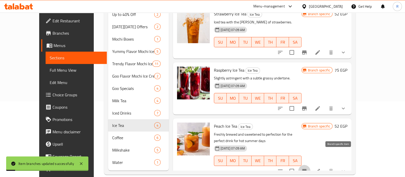
click at [308, 168] on icon "Branch-specific-item" at bounding box center [305, 171] width 6 height 6
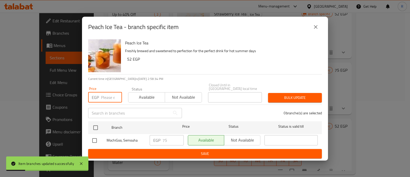
click at [104, 96] on input "number" at bounding box center [111, 97] width 21 height 10
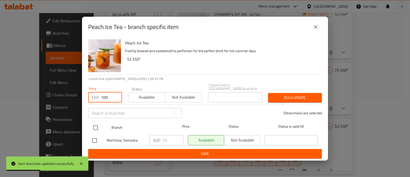
type input "100"
click at [98, 122] on input "checkbox" at bounding box center [95, 127] width 11 height 11
checkbox input "true"
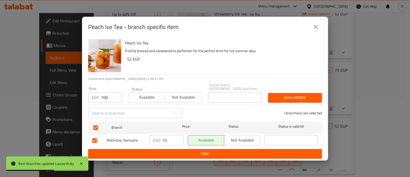
click at [275, 99] on button "Bulk update" at bounding box center [295, 97] width 54 height 9
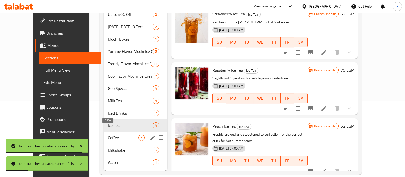
click at [108, 134] on span "Coffee" at bounding box center [123, 137] width 31 height 6
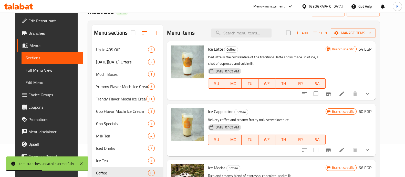
scroll to position [32, 0]
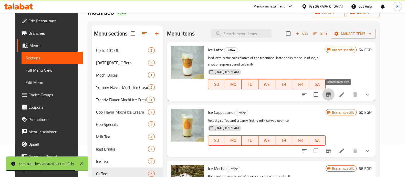
click at [335, 98] on button "Branch-specific-item" at bounding box center [329, 94] width 12 height 12
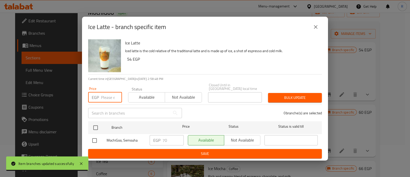
click at [109, 93] on input "number" at bounding box center [111, 97] width 21 height 10
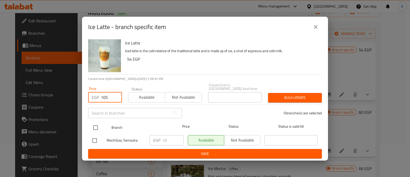
type input "105"
click at [97, 125] on input "checkbox" at bounding box center [95, 127] width 11 height 11
checkbox input "true"
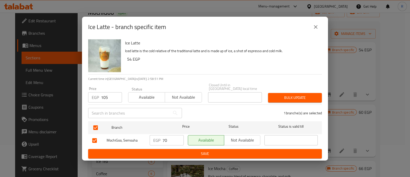
click at [273, 95] on span "Bulk update" at bounding box center [295, 97] width 46 height 6
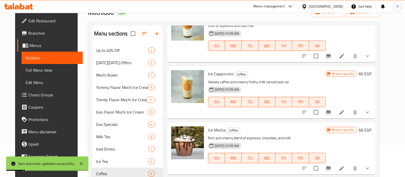
scroll to position [47, 0]
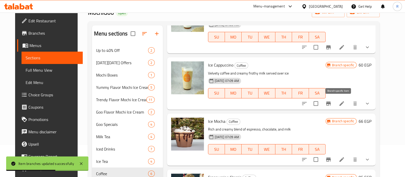
click at [335, 107] on button "Branch-specific-item" at bounding box center [329, 103] width 12 height 12
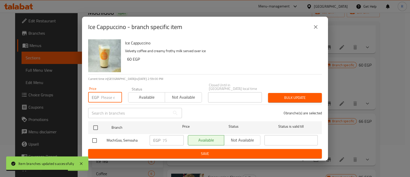
click at [111, 96] on input "number" at bounding box center [111, 97] width 21 height 10
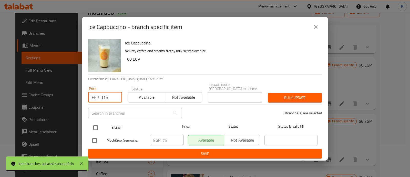
type input "115"
click at [97, 124] on input "checkbox" at bounding box center [95, 127] width 11 height 11
checkbox input "true"
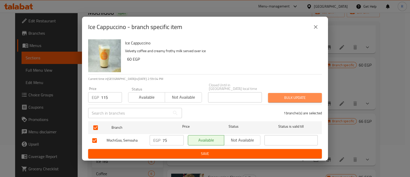
click at [273, 94] on span "Bulk update" at bounding box center [295, 97] width 46 height 6
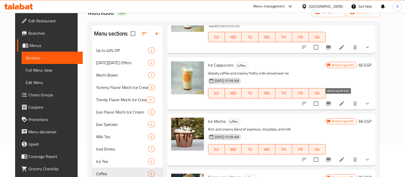
click at [335, 103] on button "Branch-specific-item" at bounding box center [329, 103] width 12 height 12
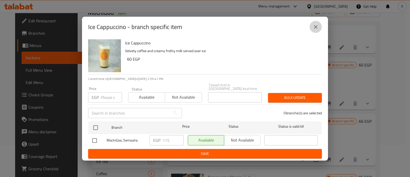
click at [315, 27] on icon "close" at bounding box center [316, 27] width 4 height 4
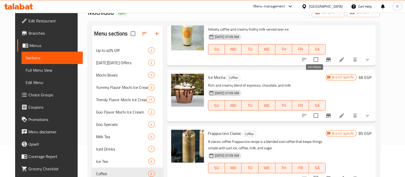
scroll to position [99, 0]
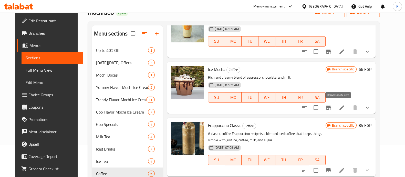
click at [335, 111] on button "Branch-specific-item" at bounding box center [329, 107] width 12 height 12
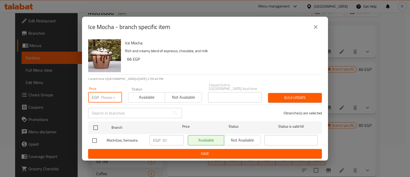
click at [103, 98] on input "number" at bounding box center [111, 97] width 21 height 10
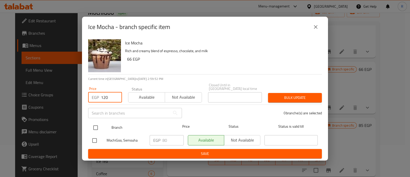
type input "120"
click at [95, 123] on input "checkbox" at bounding box center [95, 127] width 11 height 11
checkbox input "true"
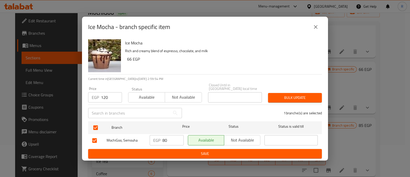
click at [277, 96] on span "Bulk update" at bounding box center [295, 97] width 46 height 6
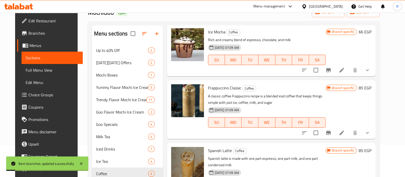
scroll to position [151, 0]
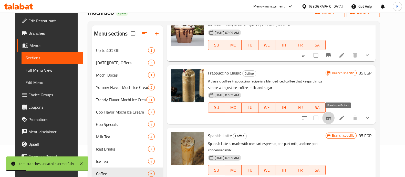
click at [332, 115] on icon "Branch-specific-item" at bounding box center [329, 118] width 6 height 6
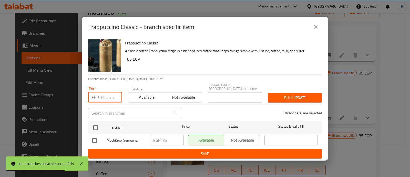
click at [107, 93] on input "number" at bounding box center [111, 97] width 21 height 10
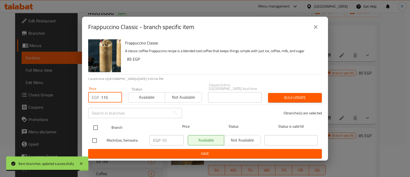
type input "115"
click at [96, 125] on input "checkbox" at bounding box center [95, 127] width 11 height 11
checkbox input "true"
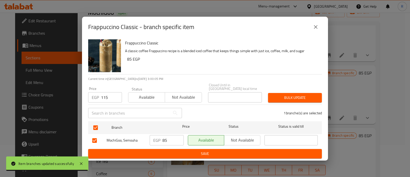
click at [273, 97] on span "Bulk update" at bounding box center [295, 97] width 46 height 6
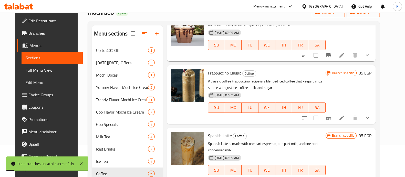
scroll to position [187, 0]
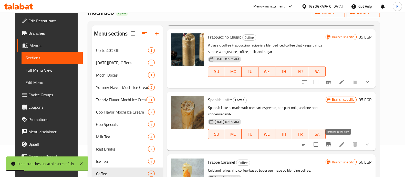
click at [331, 143] on icon "Branch-specific-item" at bounding box center [328, 144] width 5 height 4
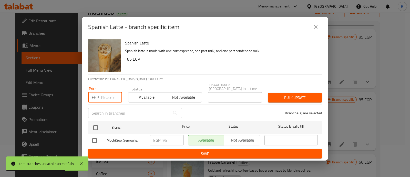
click at [108, 97] on input "number" at bounding box center [111, 97] width 21 height 10
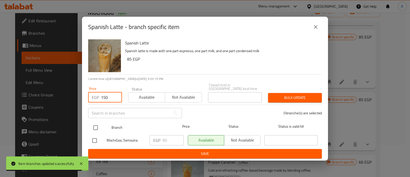
type input "150"
click at [94, 125] on input "checkbox" at bounding box center [95, 127] width 11 height 11
checkbox input "true"
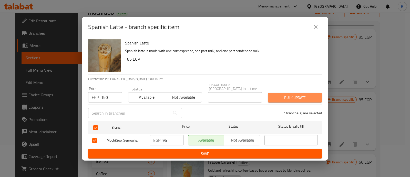
click at [280, 100] on button "Bulk update" at bounding box center [295, 97] width 54 height 9
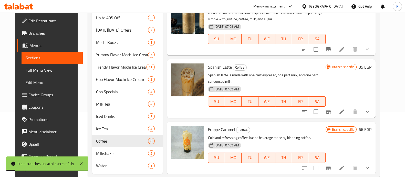
scroll to position [76, 0]
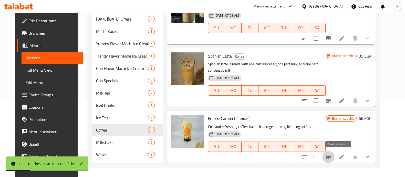
click at [331, 155] on icon "Branch-specific-item" at bounding box center [328, 157] width 5 height 4
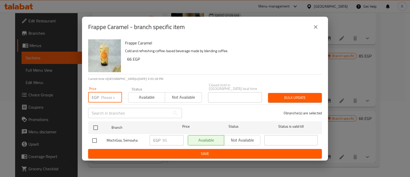
click at [109, 94] on input "number" at bounding box center [111, 97] width 21 height 10
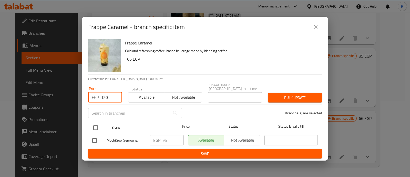
type input "120"
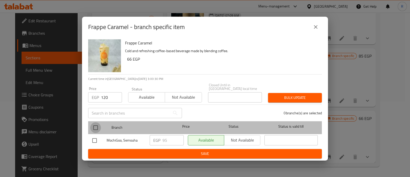
click at [94, 125] on input "checkbox" at bounding box center [95, 127] width 11 height 11
checkbox input "true"
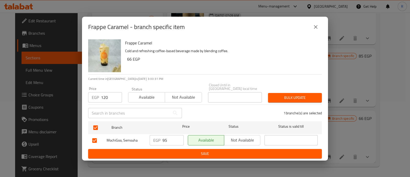
click at [277, 93] on button "Bulk update" at bounding box center [295, 97] width 54 height 9
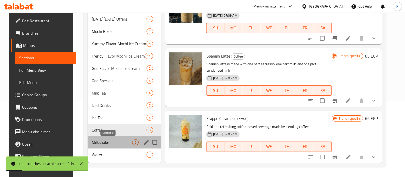
click at [110, 140] on span "Milkshake" at bounding box center [112, 142] width 41 height 6
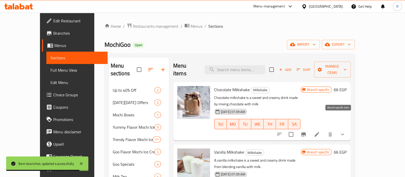
click at [306, 132] on icon "Branch-specific-item" at bounding box center [304, 134] width 5 height 4
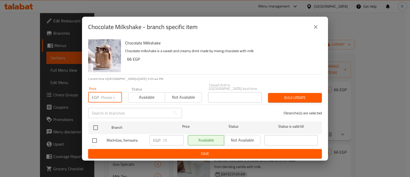
click at [107, 98] on input "number" at bounding box center [111, 97] width 21 height 10
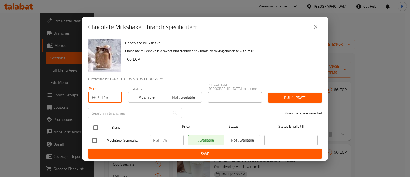
type input "115"
click at [98, 125] on input "checkbox" at bounding box center [95, 127] width 11 height 11
checkbox input "true"
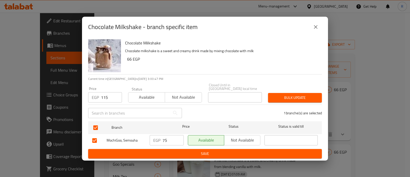
click at [277, 94] on span "Bulk update" at bounding box center [295, 97] width 46 height 6
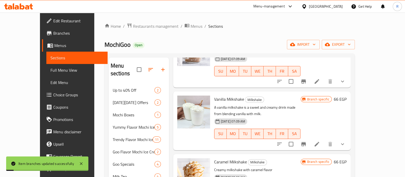
scroll to position [54, 0]
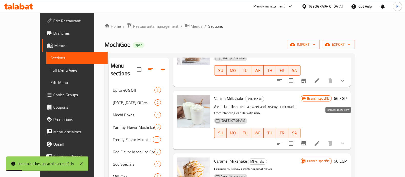
click at [306, 141] on icon "Branch-specific-item" at bounding box center [304, 143] width 5 height 4
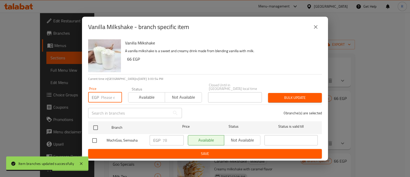
click at [102, 94] on input "number" at bounding box center [111, 97] width 21 height 10
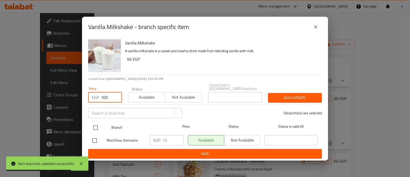
type input "105"
click at [96, 124] on input "checkbox" at bounding box center [95, 127] width 11 height 11
checkbox input "true"
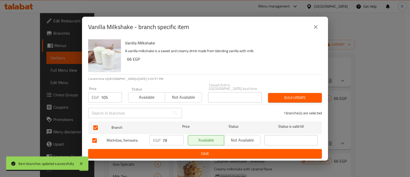
click at [270, 96] on button "Bulk update" at bounding box center [295, 97] width 54 height 9
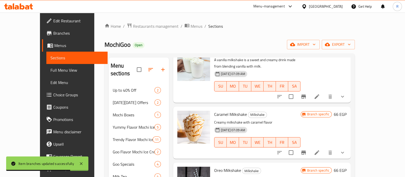
scroll to position [106, 0]
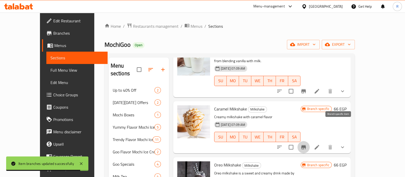
click at [310, 141] on button "Branch-specific-item" at bounding box center [304, 147] width 12 height 12
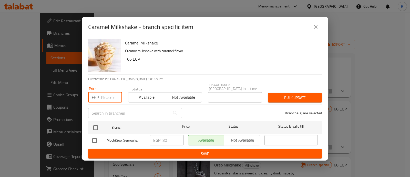
click at [106, 95] on input "number" at bounding box center [111, 97] width 21 height 10
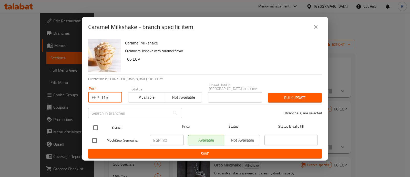
type input "115"
click at [97, 125] on input "checkbox" at bounding box center [95, 127] width 11 height 11
checkbox input "true"
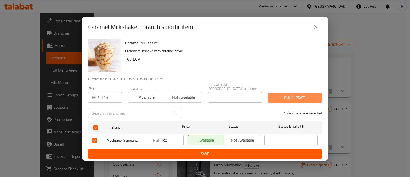
click at [275, 96] on span "Bulk update" at bounding box center [295, 97] width 46 height 6
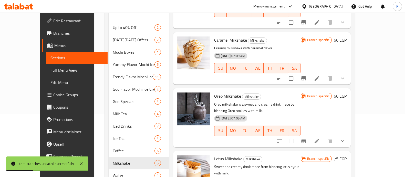
scroll to position [76, 0]
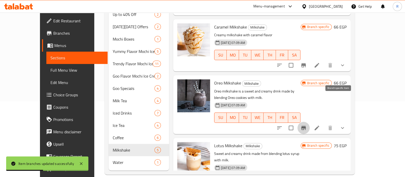
click at [307, 125] on icon "Branch-specific-item" at bounding box center [304, 128] width 6 height 6
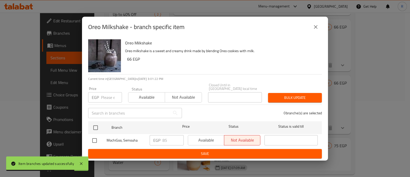
click at [106, 92] on input "number" at bounding box center [111, 97] width 21 height 10
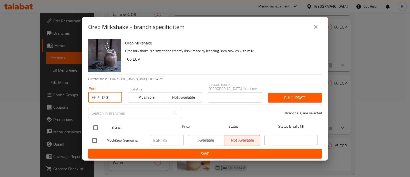
type input "120"
click at [95, 123] on input "checkbox" at bounding box center [95, 127] width 11 height 11
checkbox input "true"
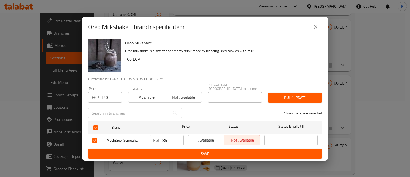
click at [283, 97] on span "Bulk update" at bounding box center [295, 97] width 46 height 6
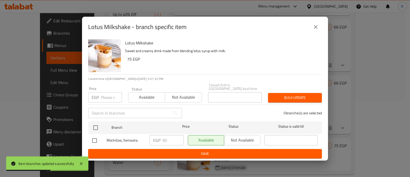
click at [108, 95] on input "number" at bounding box center [111, 97] width 21 height 10
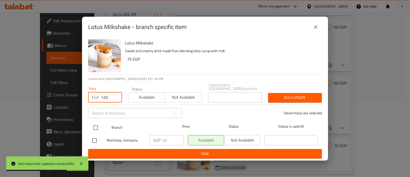
type input "120"
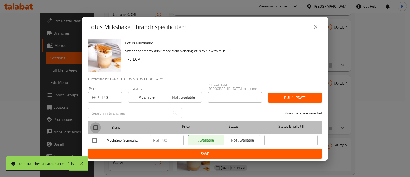
click at [97, 126] on input "checkbox" at bounding box center [95, 127] width 11 height 11
checkbox input "true"
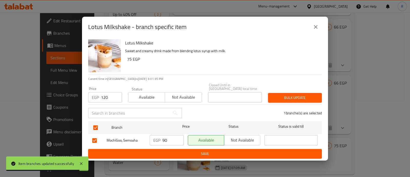
click at [288, 94] on span "Bulk update" at bounding box center [295, 97] width 46 height 6
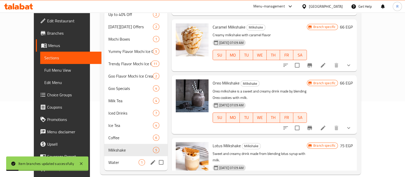
click at [104, 156] on div "Water 1" at bounding box center [135, 162] width 63 height 12
